Goal: Task Accomplishment & Management: Manage account settings

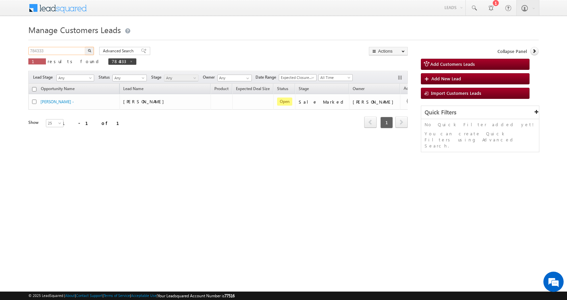
drag, startPoint x: 0, startPoint y: 0, endPoint x: 26, endPoint y: 54, distance: 59.6
click at [26, 54] on body "Menu Aman Yadav sitar a11@k serve .co.i" at bounding box center [283, 95] width 567 height 191
paste input "9090"
type input "789090"
click at [85, 47] on button "button" at bounding box center [89, 51] width 9 height 8
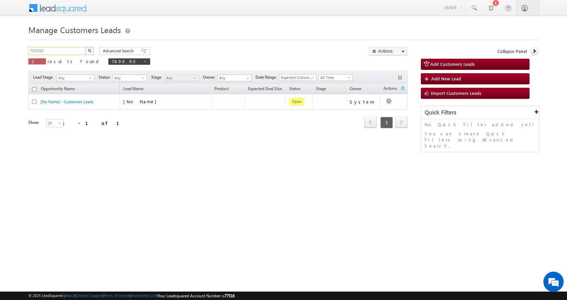
click at [50, 49] on input "789090" at bounding box center [57, 51] width 58 height 8
click at [85, 47] on button "button" at bounding box center [89, 51] width 9 height 8
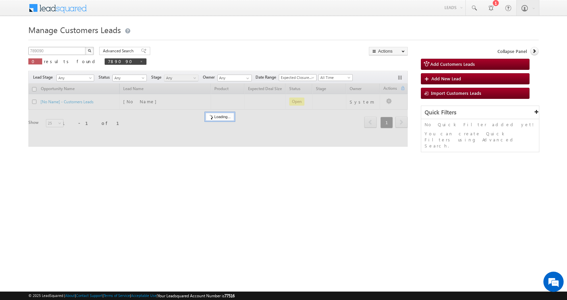
click at [85, 47] on button "button" at bounding box center [89, 51] width 9 height 8
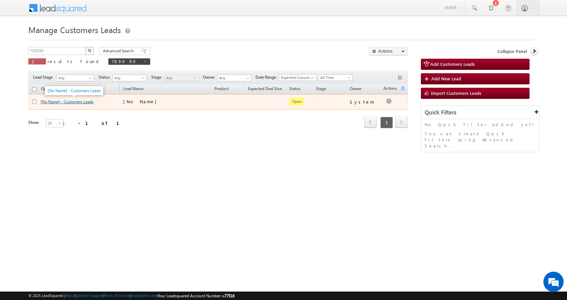
click at [74, 101] on link "[No Name] - Customers Leads" at bounding box center [66, 101] width 53 height 5
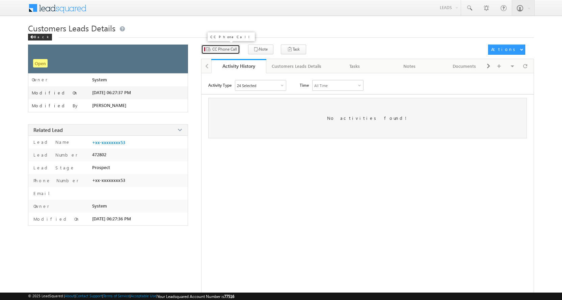
click at [220, 50] on span "CC Phone Call" at bounding box center [224, 49] width 25 height 6
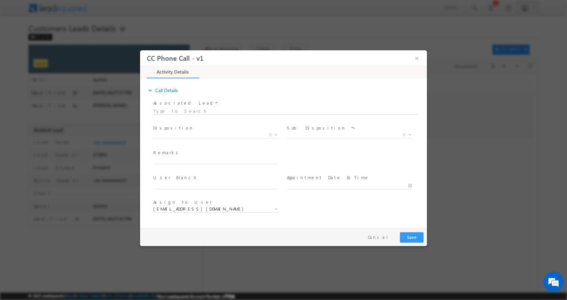
click at [167, 156] on span "Remarks *" at bounding box center [215, 152] width 125 height 7
click at [167, 159] on input "text" at bounding box center [215, 160] width 125 height 7
paste input "[PERSON_NAME]-9761333753-HOME CONSTRUCTION-LOAN-25-PV-55 L-REG-AGE-[DEMOGRAPHIC…"
type input "[PERSON_NAME]-9761333753-HOME CONSTRUCTION-LOAN-25-PV-55 L-REG-AGE-[DEMOGRAPHIC…"
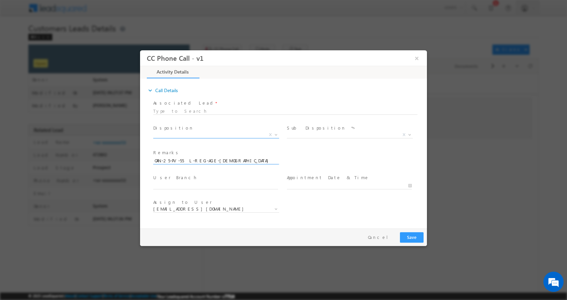
click at [275, 134] on b at bounding box center [276, 134] width 4 height 2
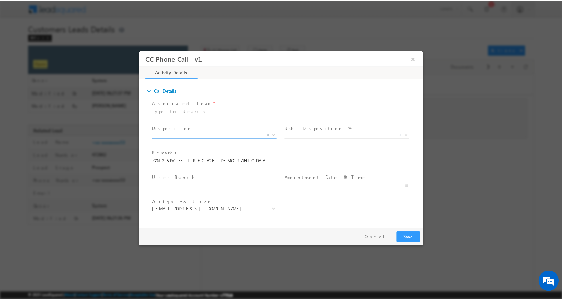
scroll to position [0, 0]
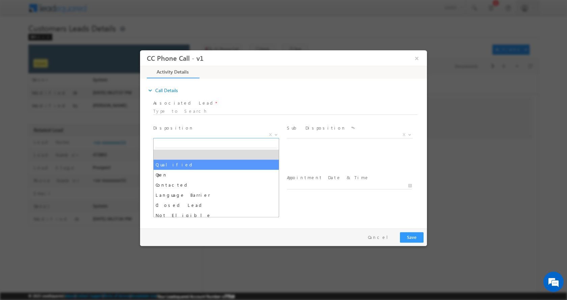
select select "Qualified"
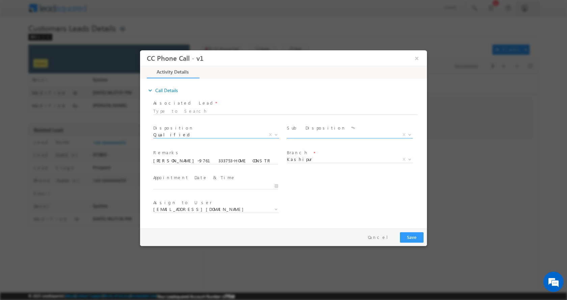
click at [408, 133] on b at bounding box center [410, 134] width 4 height 2
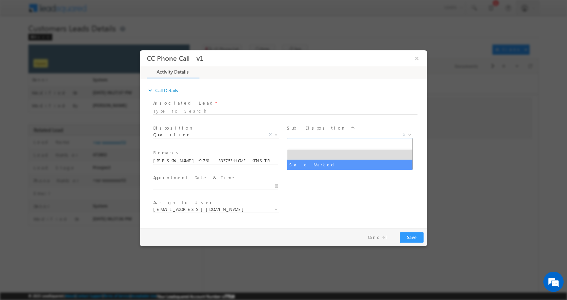
select select "Sale Marked"
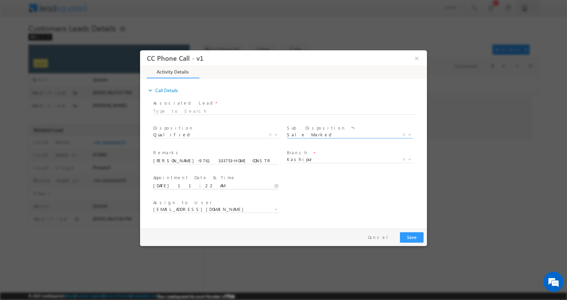
click at [276, 183] on input "08/23/2025 11:22 AM" at bounding box center [215, 185] width 125 height 7
type input "08/23/2025 12:22 PM"
type input "12"
click at [178, 174] on span at bounding box center [179, 174] width 5 height 5
type input "08/23/2025 1:22 PM"
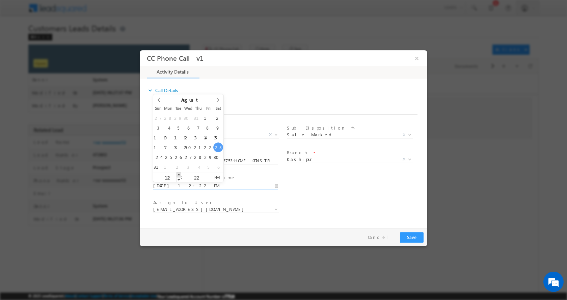
type input "01"
click at [180, 174] on span at bounding box center [179, 174] width 5 height 5
type input "08/23/2025 2:22 PM"
type input "02"
click at [180, 174] on span at bounding box center [179, 174] width 5 height 5
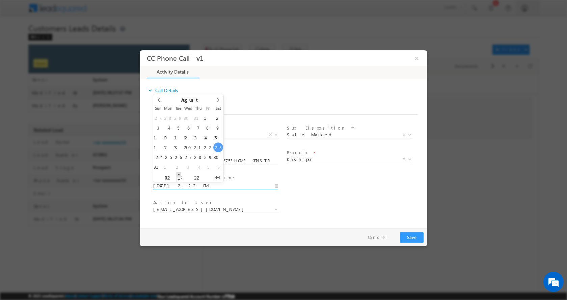
type input "08/23/2025 3:22 PM"
type input "03"
click at [180, 174] on span at bounding box center [179, 174] width 5 height 5
type input "08/23/2025 4:22 PM"
type input "04"
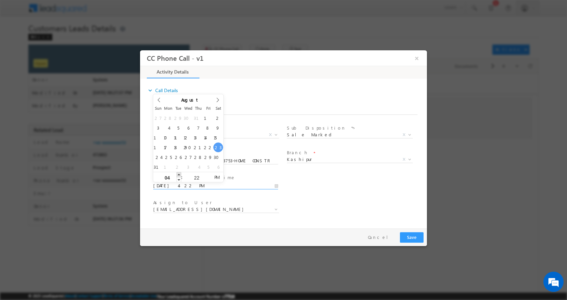
click at [180, 174] on span at bounding box center [179, 174] width 5 height 5
type input "08/23/2025 5:22 PM"
type input "05"
click at [180, 174] on span at bounding box center [179, 174] width 5 height 5
type input "08/23/2025 6:22 PM"
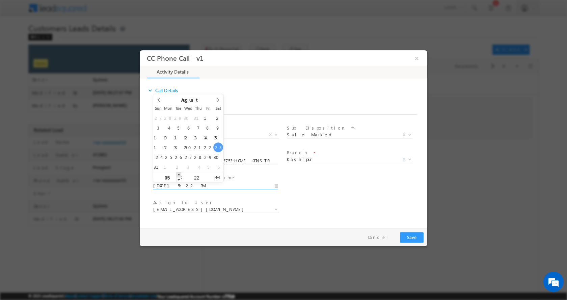
type input "06"
click at [180, 174] on span at bounding box center [179, 174] width 5 height 5
type input "08/23/2025 5:22 PM"
type input "05"
click at [180, 178] on span at bounding box center [179, 179] width 5 height 5
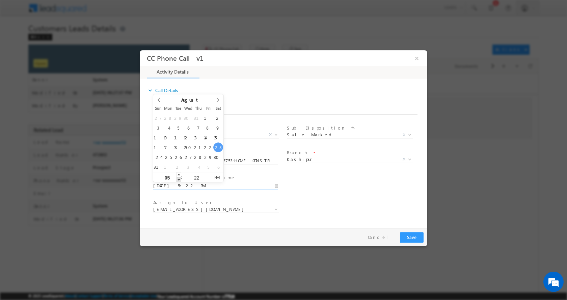
type input "08/23/2025 4:22 PM"
type input "04"
click at [180, 178] on span at bounding box center [179, 179] width 5 height 5
click at [409, 234] on button "Save" at bounding box center [412, 237] width 24 height 10
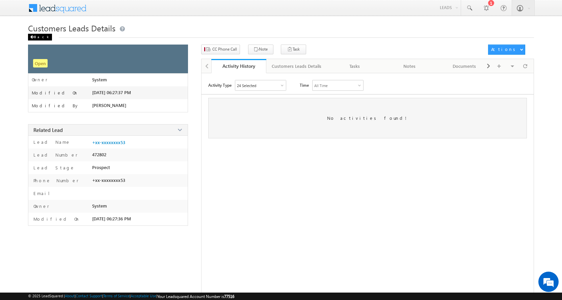
click at [36, 37] on div "Back" at bounding box center [40, 37] width 24 height 7
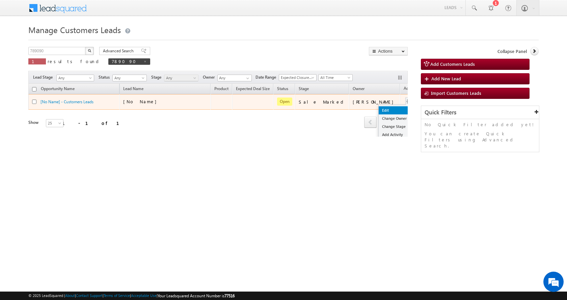
click at [379, 109] on link "Edit" at bounding box center [396, 110] width 34 height 8
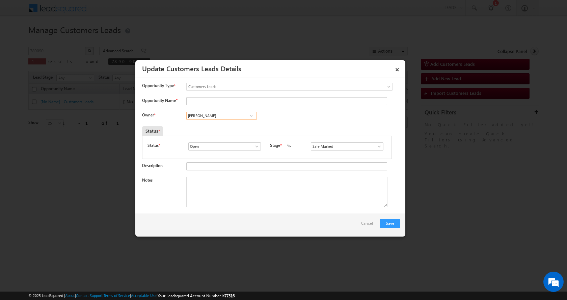
click at [208, 115] on input "[PERSON_NAME]" at bounding box center [221, 116] width 71 height 8
paste input "[PERSON_NAME]"
click at [223, 125] on link "[PERSON_NAME] [PERSON_NAME][EMAIL_ADDRESS][DOMAIN_NAME]" at bounding box center [221, 126] width 71 height 13
type input "[PERSON_NAME]"
click at [201, 181] on textarea "Notes" at bounding box center [286, 192] width 201 height 30
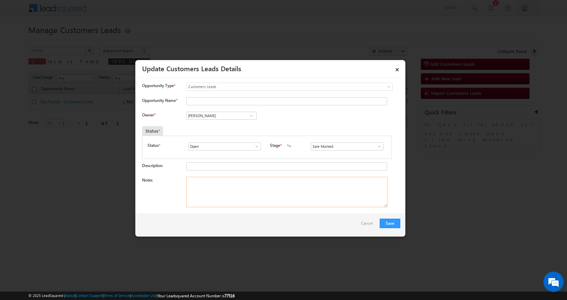
paste textarea "HOME CONSTRUCTION-LOAN-25-PV-55 L-REG-AGE-32-JOB-65 K-EMI-NA-CIBIL -700-PIN COD…"
type textarea "HOME CONSTRUCTION-LOAN-25-PV-55 L-REG-AGE-32-JOB-65 K-EMI-NA-CIBIL -700-PIN COD…"
drag, startPoint x: 368, startPoint y: 182, endPoint x: 170, endPoint y: 183, distance: 198.1
click at [170, 183] on div "Notes HOME CONSTRUCTION-LOAN-25-PV-55 L-REG-AGE-32-JOB-65 K-EMI-NA-CIBIL -700-P…" at bounding box center [271, 194] width 258 height 34
click at [198, 186] on textarea "Notes" at bounding box center [286, 192] width 201 height 30
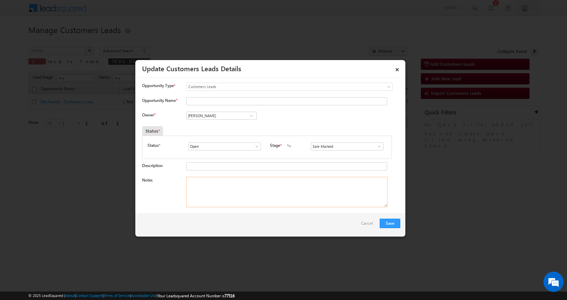
paste textarea "[PERSON_NAME]-9761333753-HOME CONSTRUCTION-LOAN-25-PV-55 L-REG-AGE-[DEMOGRAPHIC…"
click at [232, 189] on textarea "[PERSON_NAME]-9761333753-HOME CONSTRUCTION-LOAN-25-PV-55 L-REG-AGE-[DEMOGRAPHIC…" at bounding box center [286, 192] width 201 height 30
type textarea "[PERSON_NAME]-9761333753-HOME CONSTRUCTION-LOAN-25-PV-55 L-REG-AGE-[DEMOGRAPHIC…"
click at [390, 224] on button "Save" at bounding box center [390, 223] width 21 height 9
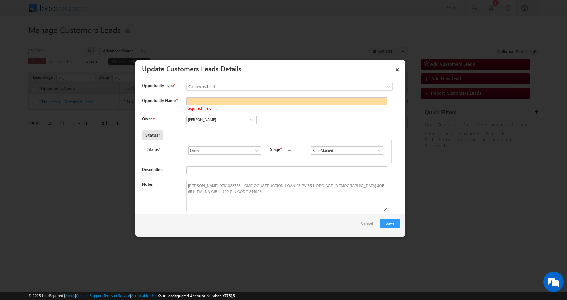
click at [367, 30] on div at bounding box center [283, 150] width 567 height 300
click at [248, 120] on span at bounding box center [251, 119] width 7 height 5
click at [232, 118] on input "[PERSON_NAME]" at bounding box center [221, 120] width 71 height 8
click at [304, 119] on div "Owner * Anil Kumar Anil Kumar Anil Kumar Anil Kumar Ravendra Kumar Aakash Mewad…" at bounding box center [271, 121] width 258 height 11
click at [391, 223] on button "Save" at bounding box center [390, 223] width 21 height 9
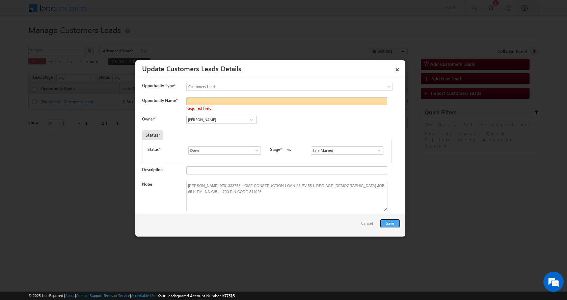
click at [391, 223] on button "Save" at bounding box center [390, 223] width 21 height 9
click at [391, 224] on button "Save" at bounding box center [390, 223] width 21 height 9
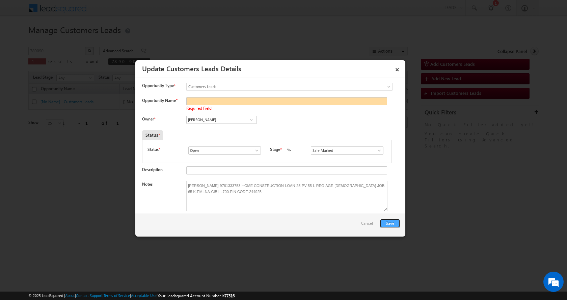
click at [391, 224] on button "Save" at bounding box center [390, 223] width 21 height 9
click at [421, 139] on div at bounding box center [283, 150] width 567 height 300
click at [396, 67] on link "×" at bounding box center [396, 68] width 11 height 12
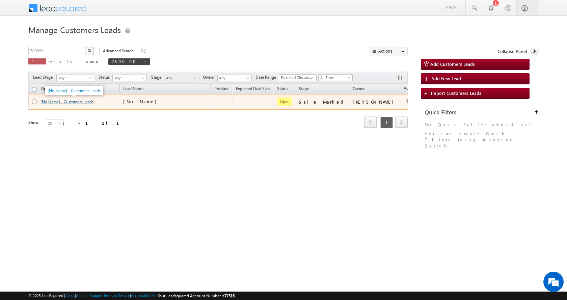
click at [77, 100] on link "[No Name] - Customers Leads" at bounding box center [66, 101] width 53 height 5
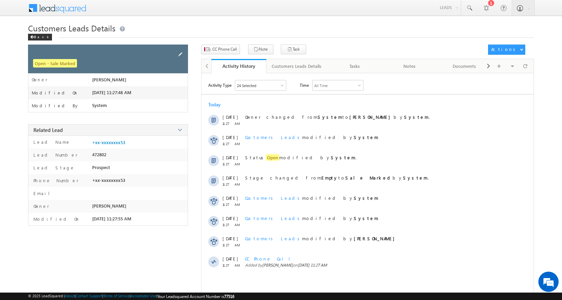
click at [181, 55] on span at bounding box center [180, 54] width 7 height 7
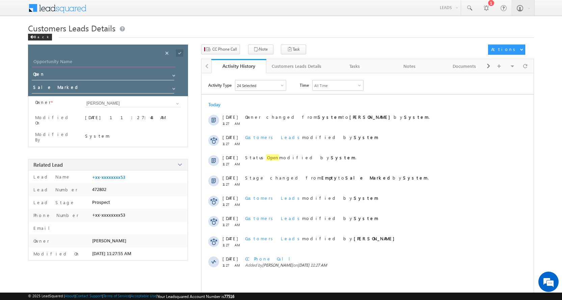
click at [123, 63] on input "Opportunity Name" at bounding box center [103, 62] width 143 height 9
type input "ABDUL ANSARI"
click at [114, 105] on input "[PERSON_NAME]" at bounding box center [133, 104] width 97 height 8
click at [102, 113] on link "[PERSON_NAME] [PERSON_NAME][EMAIL_ADDRESS][DOMAIN_NAME]" at bounding box center [133, 114] width 97 height 13
type input "[PERSON_NAME]"
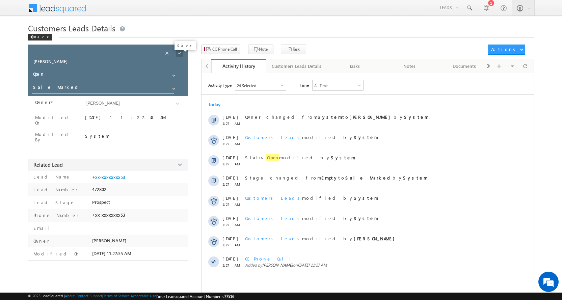
click at [180, 52] on span at bounding box center [179, 52] width 7 height 7
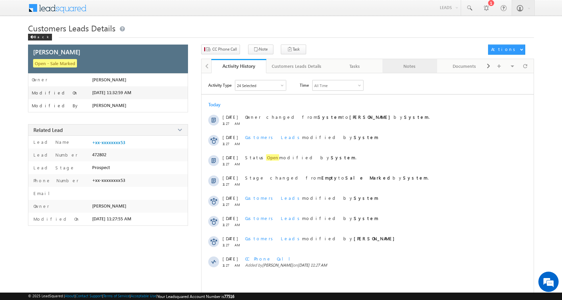
click at [406, 61] on link "Notes" at bounding box center [409, 66] width 55 height 14
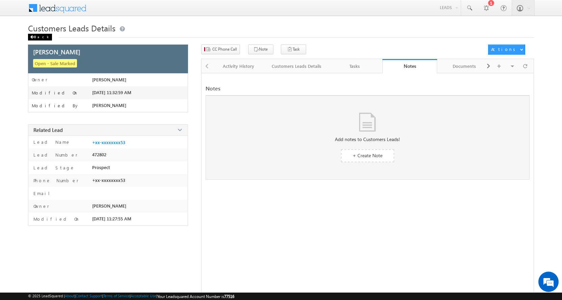
click at [36, 38] on div "Back" at bounding box center [40, 37] width 24 height 7
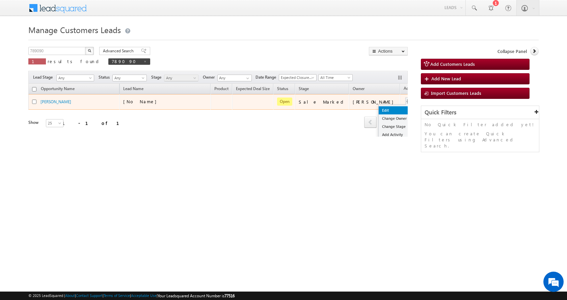
click at [379, 108] on link "Edit" at bounding box center [396, 110] width 34 height 8
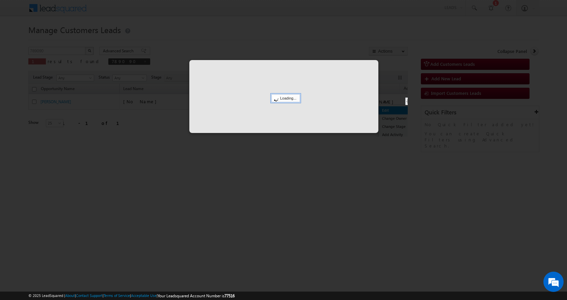
click at [374, 107] on div at bounding box center [283, 96] width 189 height 73
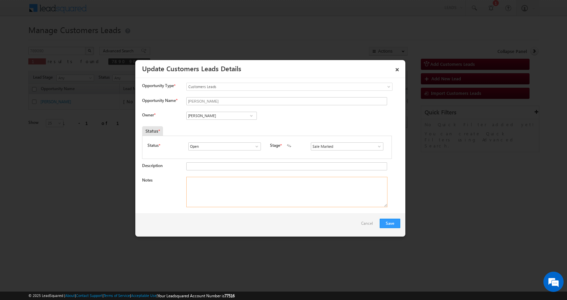
click at [217, 186] on textarea "Notes" at bounding box center [286, 192] width 201 height 30
paste textarea "[PERSON_NAME]-9761333753-HOME CONSTRUCTION-LOAN-25-PV-55 L-REG-AGE-[DEMOGRAPHIC…"
type textarea "[PERSON_NAME]-9761333753-HOME CONSTRUCTION-LOAN-25-PV-55 L-REG-AGE-[DEMOGRAPHIC…"
click at [393, 224] on button "Save" at bounding box center [390, 223] width 21 height 9
